Goal: Check status: Check status

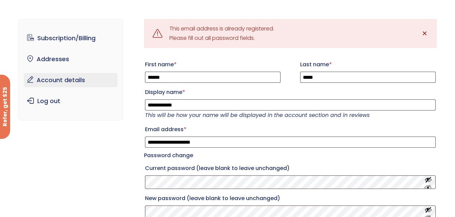
scroll to position [27, 0]
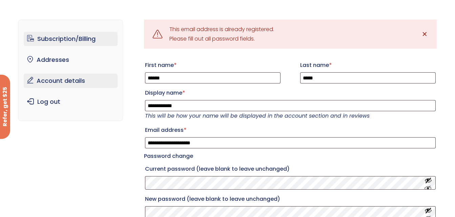
click at [59, 42] on link "Subscription/Billing" at bounding box center [71, 39] width 94 height 14
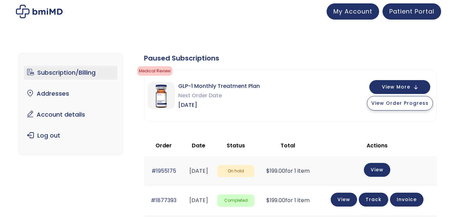
click at [417, 103] on span "View Order Progress" at bounding box center [399, 103] width 57 height 7
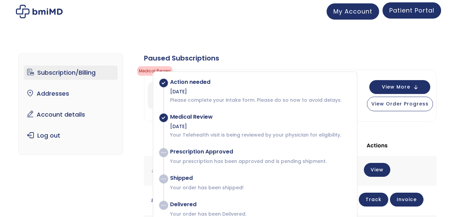
click at [398, 6] on link "Patient Portal" at bounding box center [411, 10] width 59 height 16
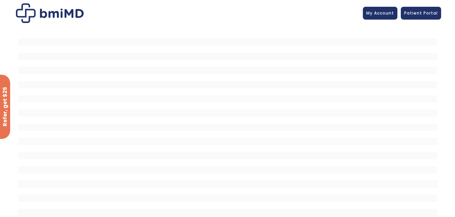
scroll to position [17, 0]
